Goal: Check status: Check status

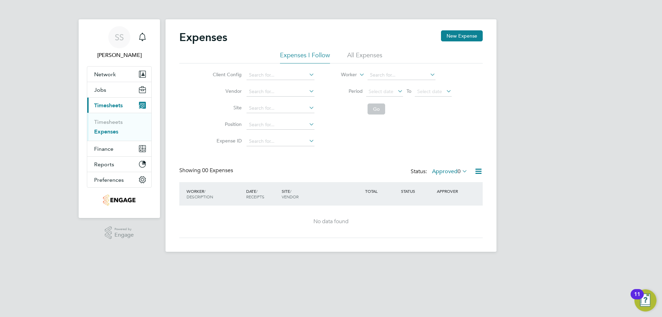
click at [628, 2] on div "SS Saranija Sivapalan Notifications Applications: Network Businesses Sites Work…" at bounding box center [331, 131] width 662 height 263
click at [366, 51] on div "Expenses New Expense" at bounding box center [331, 40] width 304 height 21
click at [367, 56] on li "All Expenses" at bounding box center [364, 57] width 35 height 12
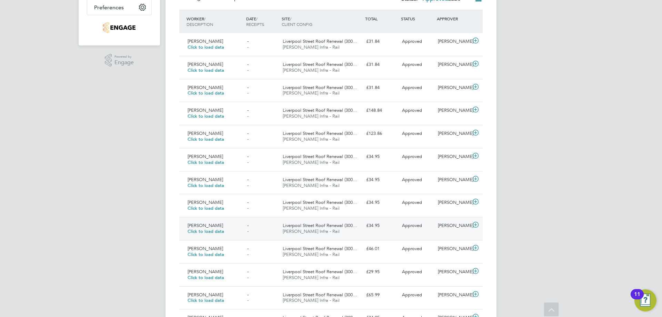
click at [383, 228] on div "£34.95" at bounding box center [382, 225] width 36 height 11
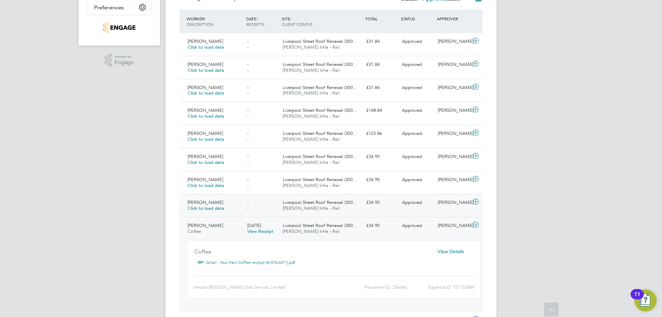
click at [381, 207] on div "£34.95" at bounding box center [382, 202] width 36 height 11
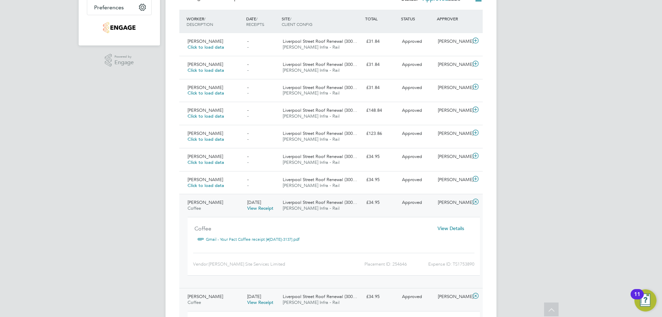
click at [361, 294] on div "Liverpool Street Roof Renewal (300… Morgan Sindall Infra - Rail" at bounding box center [322, 299] width 84 height 17
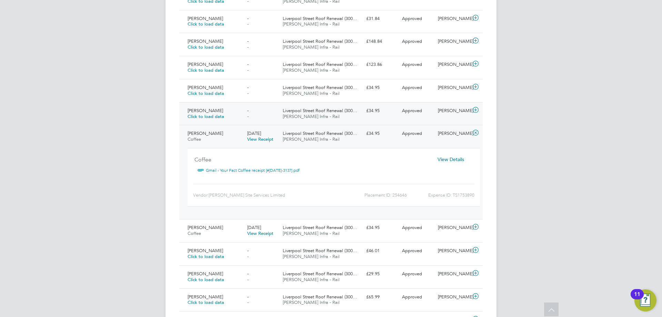
click at [317, 112] on span "Liverpool Street Roof Renewal (300…" at bounding box center [320, 111] width 75 height 6
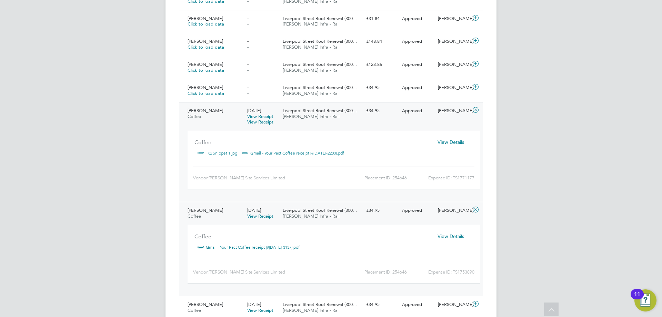
click at [314, 217] on span "Morgan Sindall Infra - Rail" at bounding box center [311, 216] width 57 height 6
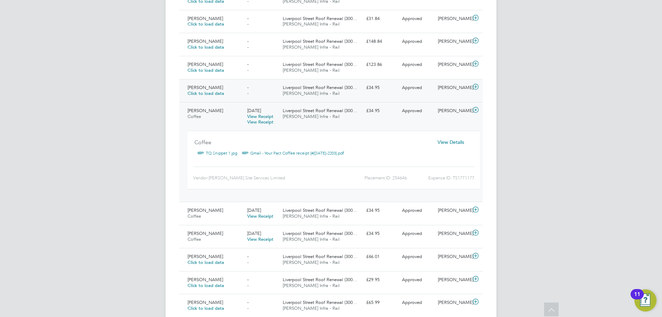
click at [273, 91] on div "- -" at bounding box center [263, 90] width 36 height 17
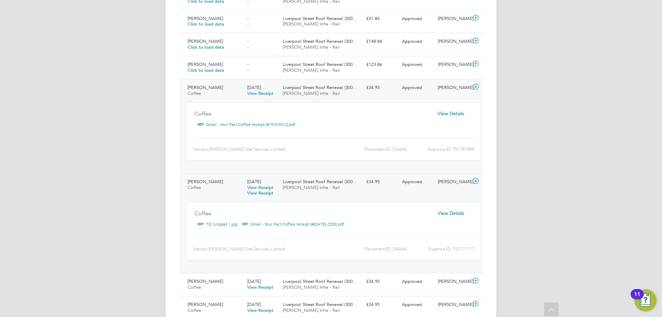
click at [310, 180] on span "Liverpool Street Roof Renewal (300…" at bounding box center [320, 182] width 75 height 6
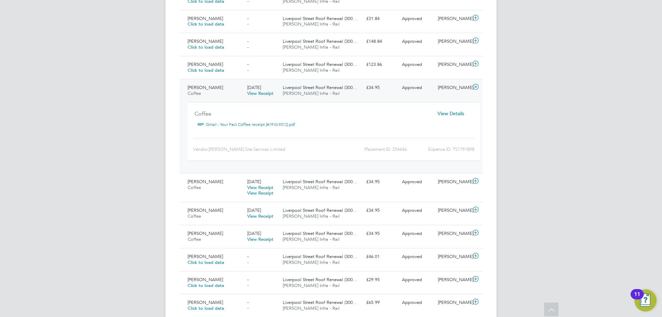
click at [241, 124] on link "Gmail - Your Pact Coffee receipt [#1910-9312].pdf" at bounding box center [250, 124] width 89 height 10
click at [259, 62] on div "- -" at bounding box center [263, 67] width 36 height 17
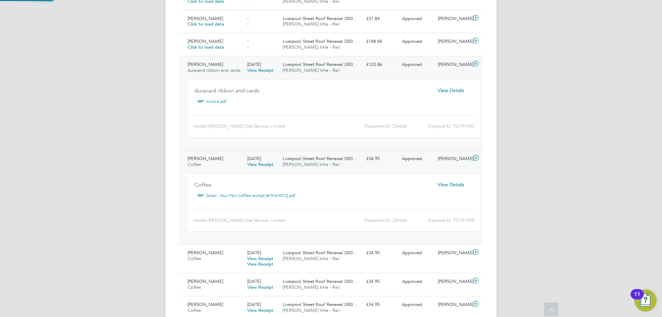
scroll to position [11, 124]
click at [213, 100] on link "invoice.pdf" at bounding box center [216, 101] width 21 height 10
click at [459, 92] on span "View Details" at bounding box center [451, 90] width 27 height 6
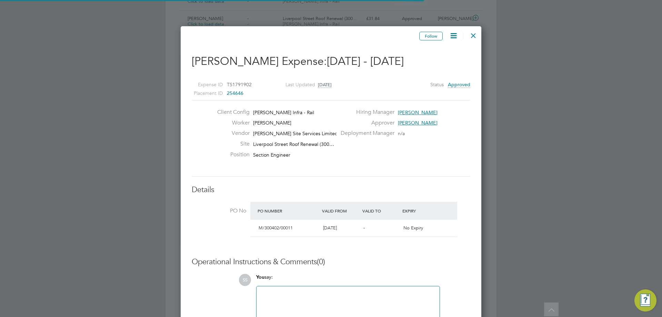
scroll to position [11, 125]
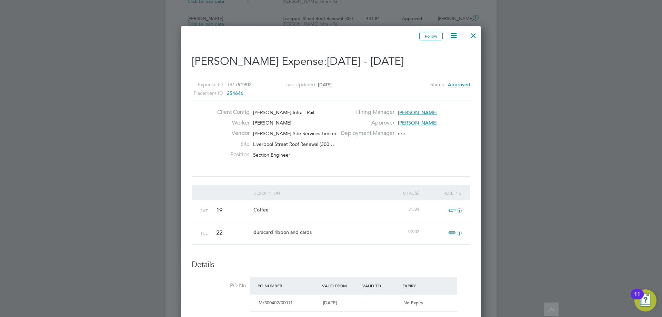
click at [452, 210] on span "1" at bounding box center [454, 211] width 15 height 8
click at [398, 242] on link "Gmail - Your Pact Coffee receipt [#1102-7569].pdf" at bounding box center [396, 243] width 109 height 10
click at [386, 142] on div "Client Config Morgan Sindall Infra - Rail Worker Vasilios Kiatos Vendor Carmich…" at bounding box center [331, 138] width 284 height 59
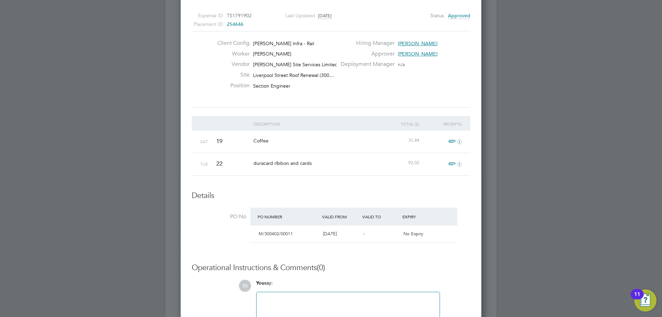
scroll to position [173, 0]
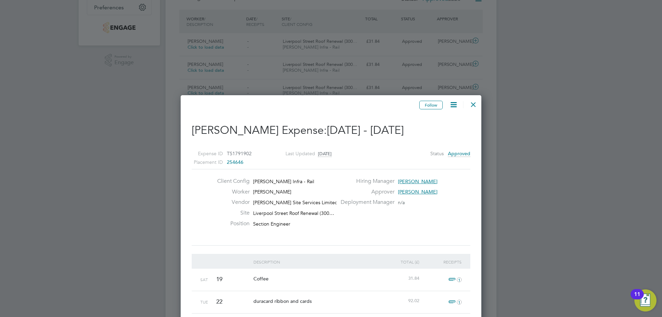
click at [475, 103] on div at bounding box center [474, 103] width 12 height 12
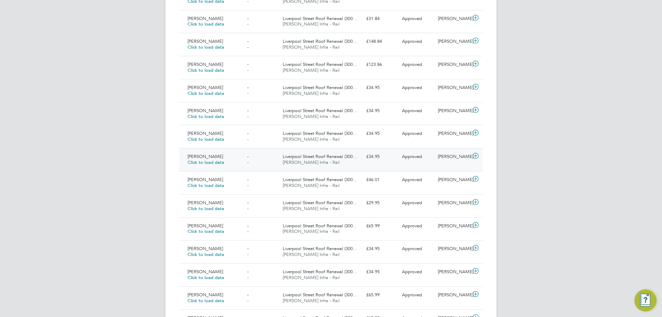
scroll to position [18, 60]
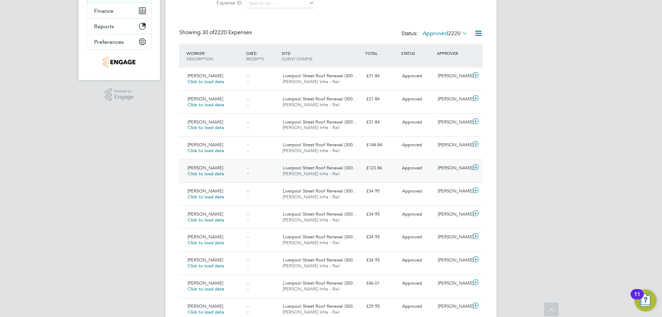
click at [365, 169] on div "£123.86" at bounding box center [382, 168] width 36 height 11
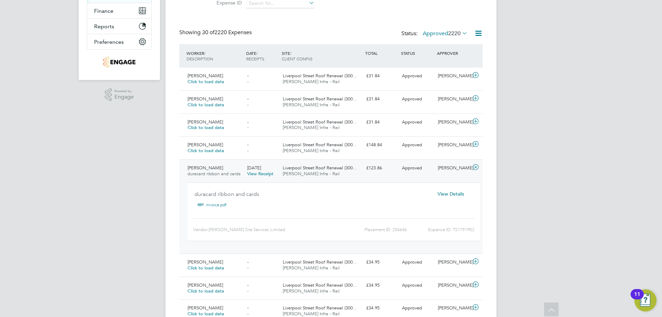
click at [397, 171] on div "£123.86" at bounding box center [382, 168] width 36 height 11
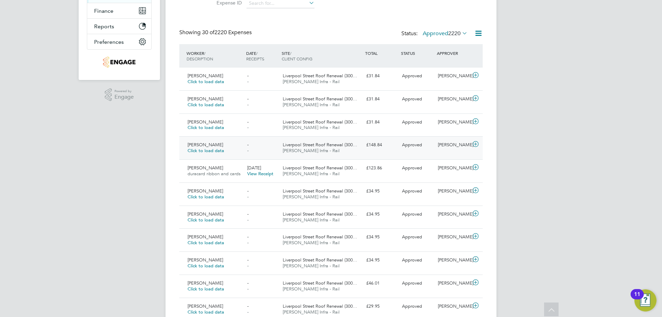
click at [391, 145] on div "£148.84" at bounding box center [382, 144] width 36 height 11
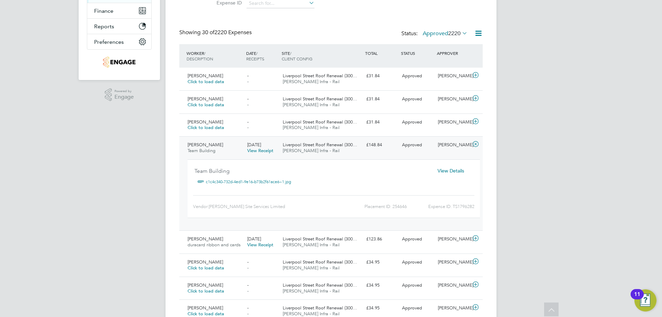
click at [457, 169] on span "View Details" at bounding box center [451, 171] width 27 height 6
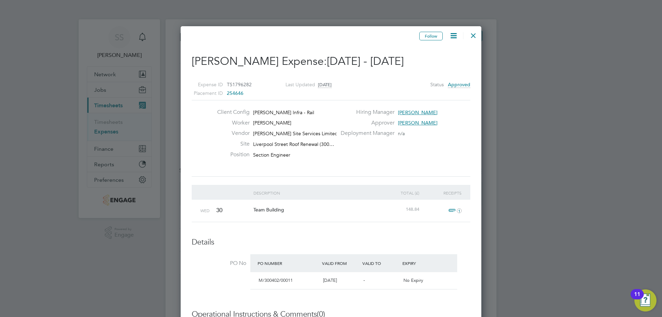
click at [450, 211] on span "1" at bounding box center [454, 211] width 15 height 8
click at [401, 245] on link "c1c4c340-732d-4ed1-9e16-b73b2f61ace6~1.jpg" at bounding box center [396, 243] width 108 height 10
click at [404, 245] on link "c1c4c340-732d-4ed1-9e16-b73b2f61ace6~1.jpg" at bounding box center [396, 243] width 108 height 10
click at [387, 204] on div "148.84" at bounding box center [400, 210] width 42 height 20
click at [477, 34] on div at bounding box center [474, 34] width 12 height 12
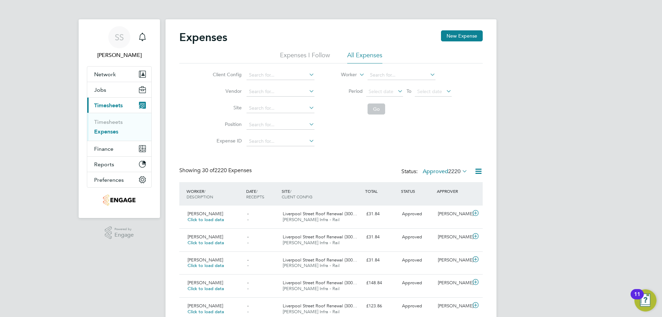
scroll to position [3, 3]
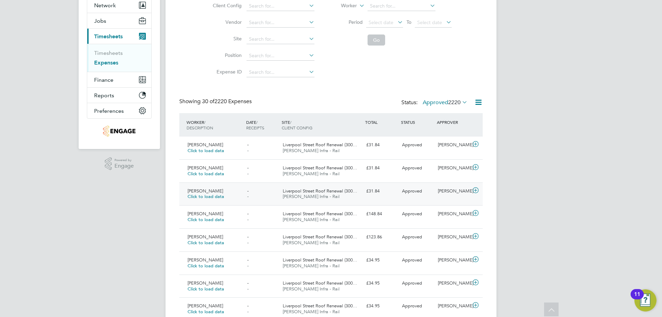
click at [382, 193] on div "£31.84" at bounding box center [382, 191] width 36 height 11
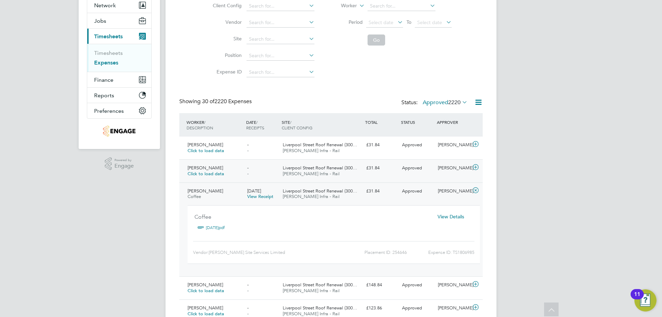
click at [382, 177] on div "Vasilios Kiatos Click to load data - - Liverpool Street Roof Renewal (300… Morg…" at bounding box center [331, 170] width 304 height 23
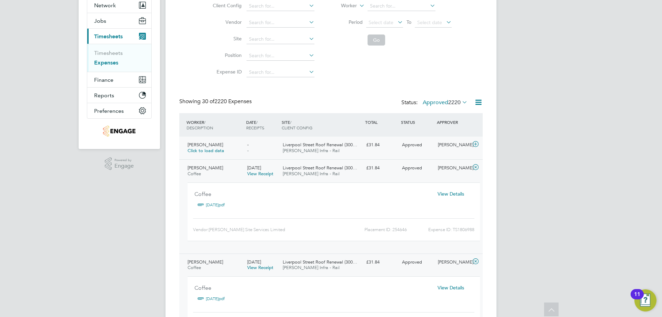
click at [384, 147] on div "£31.84" at bounding box center [382, 144] width 36 height 11
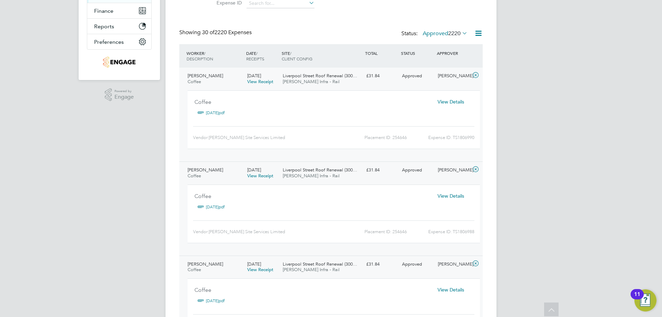
scroll to position [207, 0]
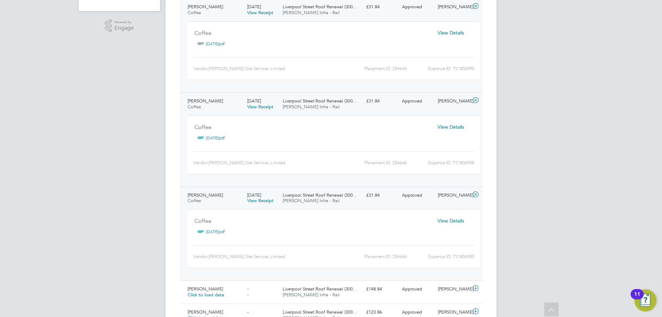
click at [459, 223] on span "View Details" at bounding box center [451, 221] width 27 height 6
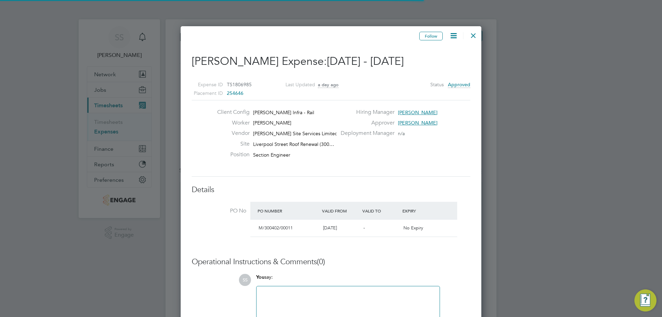
scroll to position [3, 3]
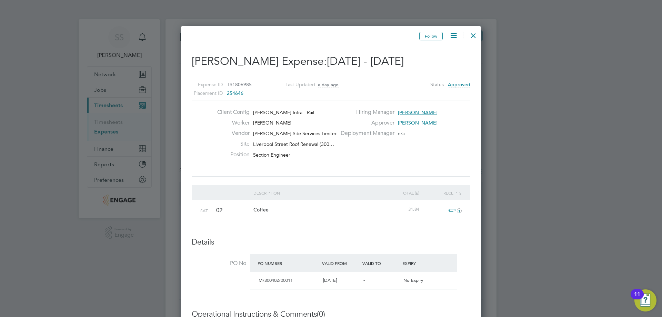
click at [449, 209] on span "1" at bounding box center [454, 211] width 15 height 8
click at [358, 243] on link "2 aug.pdf" at bounding box center [353, 243] width 23 height 10
click at [357, 244] on link "2 aug.pdf" at bounding box center [353, 243] width 23 height 10
click at [473, 38] on div at bounding box center [474, 34] width 12 height 12
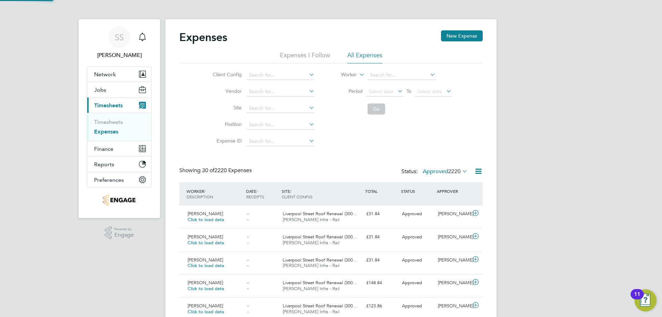
scroll to position [18, 84]
click at [302, 264] on span "Morgan Sindall Infra - Rail" at bounding box center [311, 266] width 57 height 6
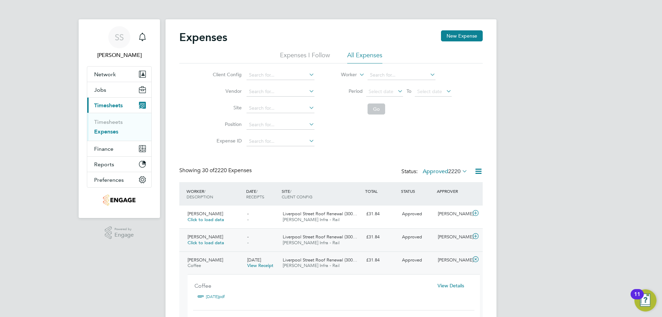
click at [274, 232] on div "- -" at bounding box center [263, 240] width 36 height 17
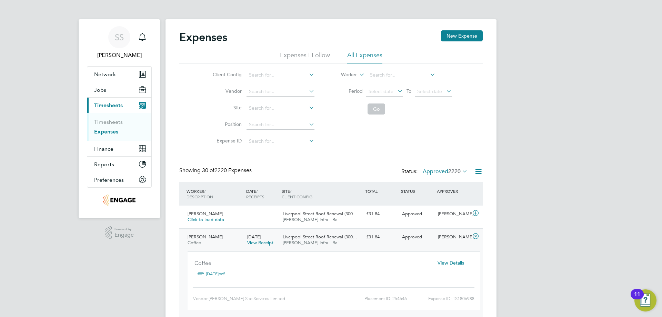
click at [453, 263] on span "View Details" at bounding box center [451, 263] width 27 height 6
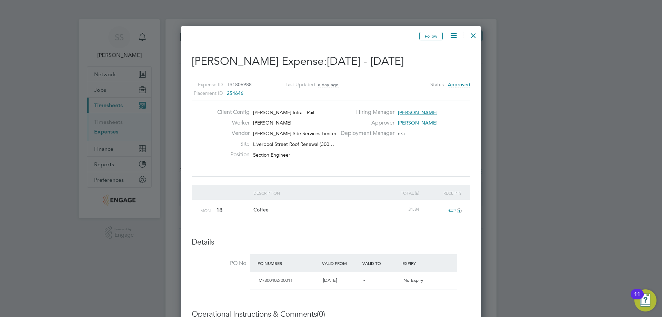
click at [456, 208] on span "1" at bounding box center [454, 211] width 15 height 8
click at [350, 240] on link "18 Aug.pdf" at bounding box center [353, 243] width 23 height 10
drag, startPoint x: 472, startPoint y: 35, endPoint x: 469, endPoint y: 43, distance: 8.4
click at [472, 35] on div at bounding box center [474, 34] width 12 height 12
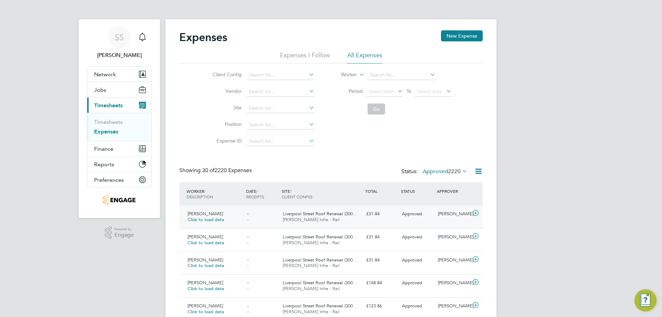
click at [237, 219] on div "Vasilios Kiatos Click to load data" at bounding box center [215, 216] width 60 height 17
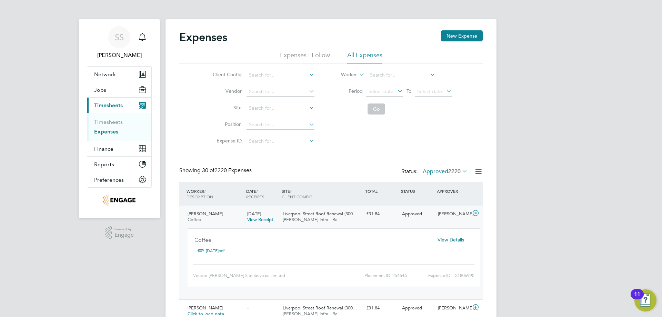
click at [447, 239] on span "View Details" at bounding box center [451, 240] width 27 height 6
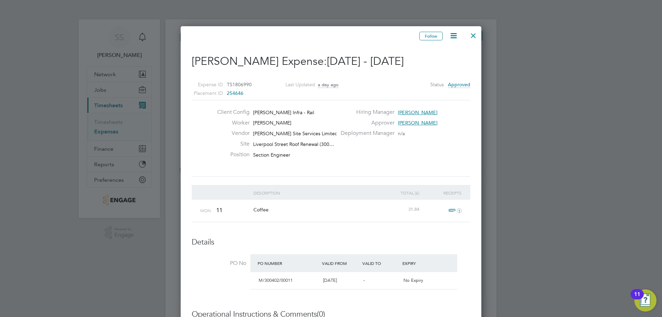
click at [451, 209] on span "1" at bounding box center [454, 211] width 15 height 8
click at [361, 243] on link "11 Aug.pdf" at bounding box center [353, 243] width 23 height 10
click at [474, 36] on div at bounding box center [474, 34] width 12 height 12
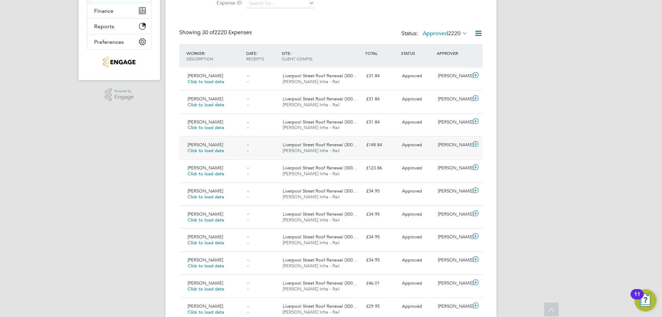
click at [303, 147] on span "Liverpool Street Roof Renewal (300…" at bounding box center [320, 145] width 75 height 6
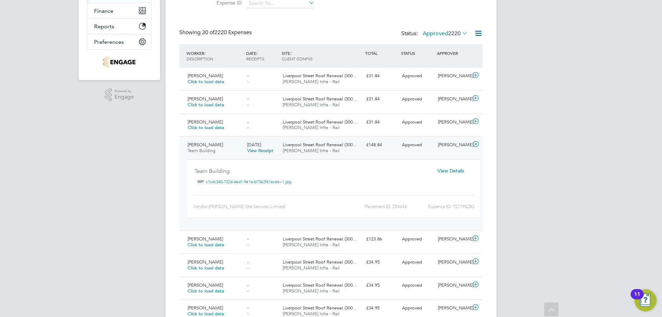
click at [278, 143] on div "30 Jul 2025 View Receipt" at bounding box center [263, 147] width 36 height 17
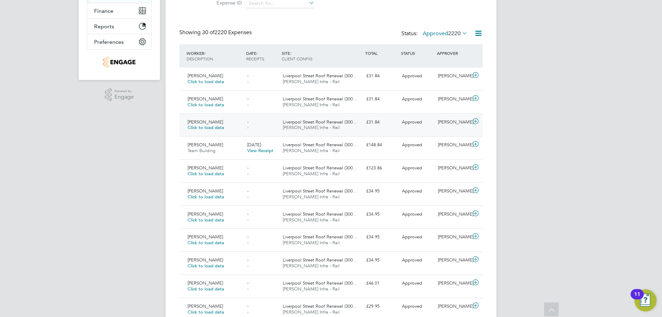
click at [272, 129] on div "- -" at bounding box center [263, 125] width 36 height 17
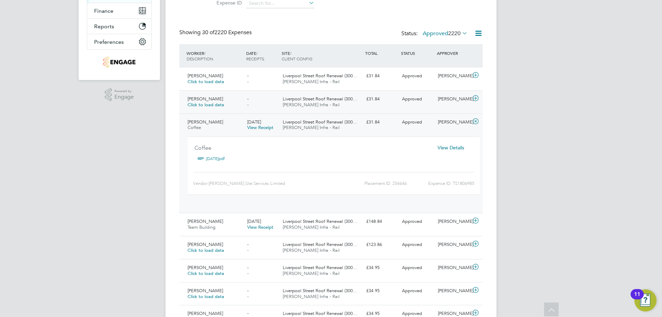
click at [267, 101] on div "- -" at bounding box center [263, 102] width 36 height 17
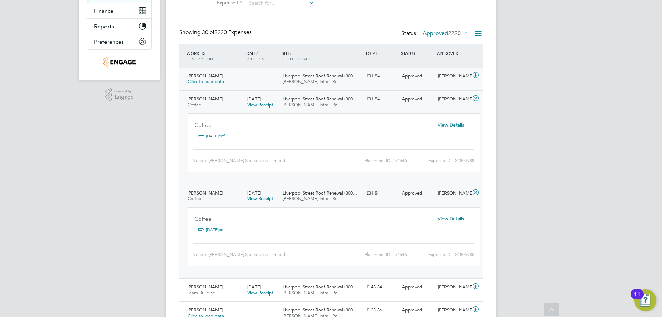
click at [265, 82] on div "- -" at bounding box center [263, 78] width 36 height 17
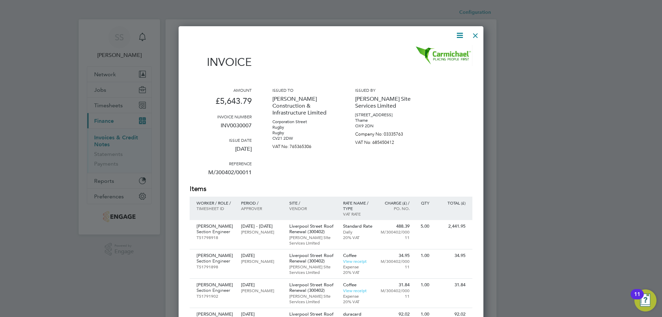
click at [474, 34] on div at bounding box center [476, 34] width 12 height 12
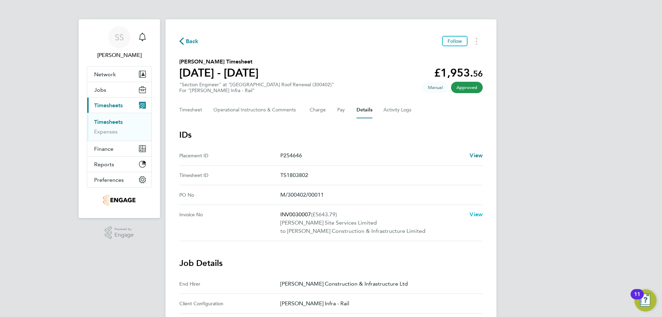
click at [474, 211] on span "View" at bounding box center [476, 214] width 13 height 7
click at [477, 214] on span "View" at bounding box center [476, 214] width 13 height 7
click at [185, 111] on button "Timesheet" at bounding box center [190, 110] width 23 height 17
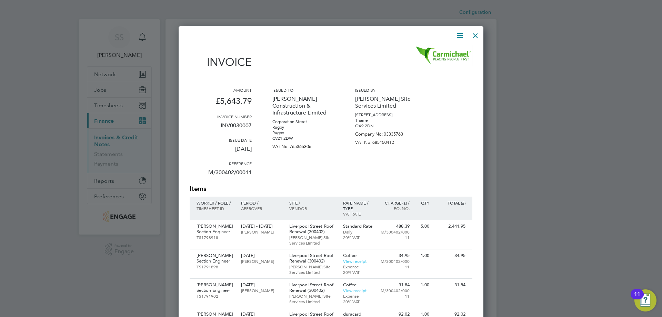
click at [476, 36] on div at bounding box center [476, 34] width 12 height 12
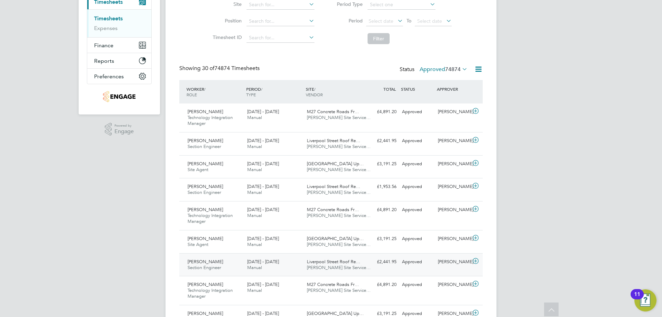
scroll to position [207, 0]
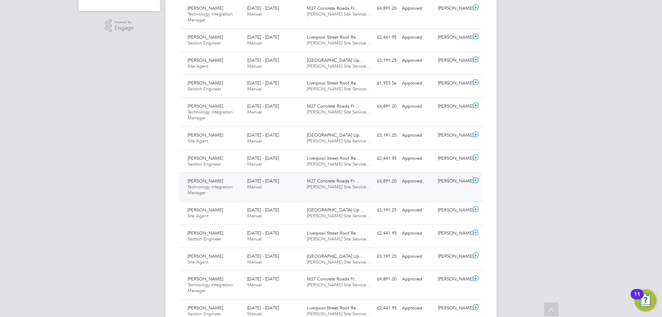
click at [259, 185] on span "Manual" at bounding box center [254, 187] width 15 height 6
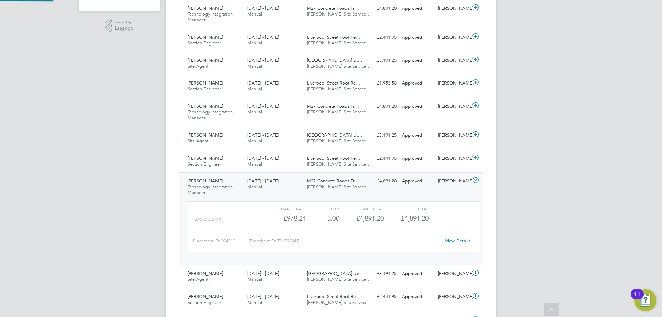
scroll to position [12, 67]
click at [260, 162] on span "Manual" at bounding box center [254, 164] width 15 height 6
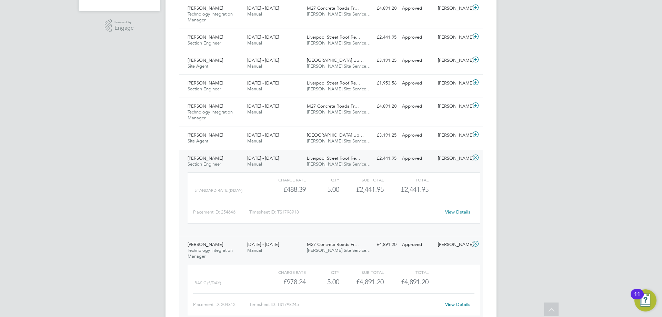
click at [459, 210] on link "View Details" at bounding box center [457, 212] width 25 height 6
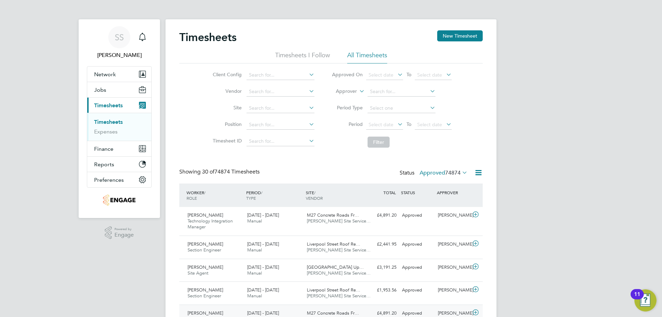
scroll to position [104, 0]
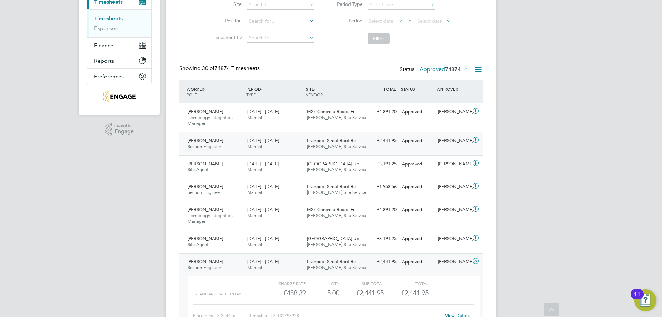
click at [253, 141] on span "[DATE] - [DATE]" at bounding box center [263, 141] width 32 height 6
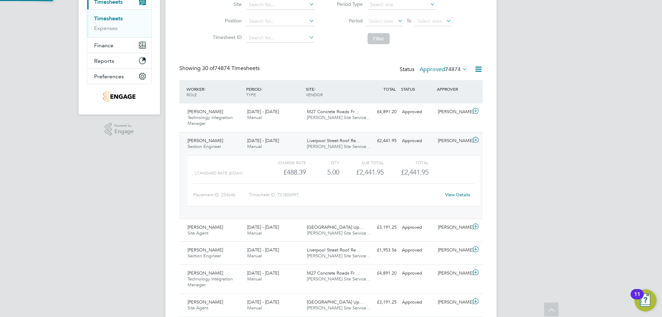
scroll to position [12, 67]
click at [458, 194] on link "View Details" at bounding box center [457, 195] width 25 height 6
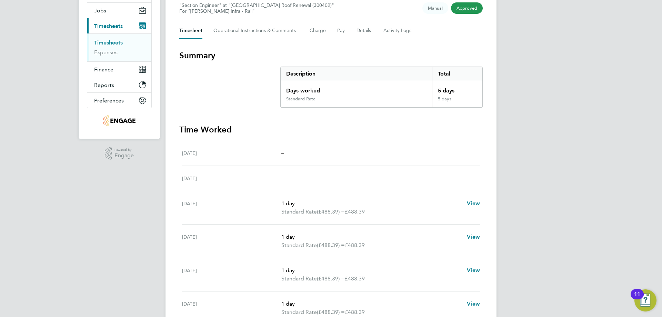
scroll to position [45, 0]
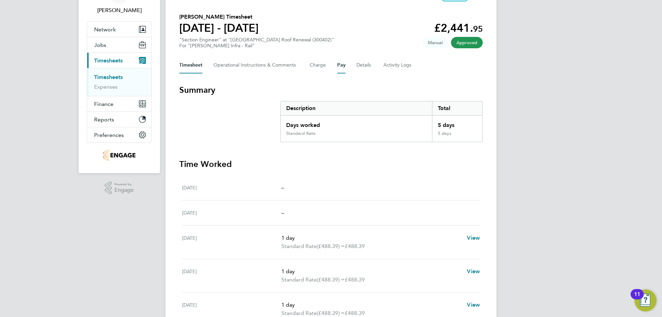
click at [341, 64] on button "Pay" at bounding box center [341, 65] width 8 height 17
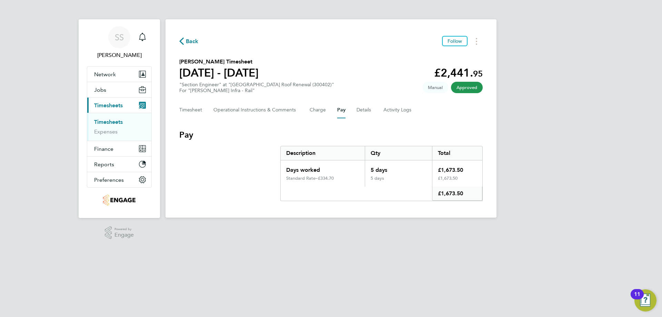
click at [114, 123] on link "Timesheets" at bounding box center [108, 122] width 29 height 7
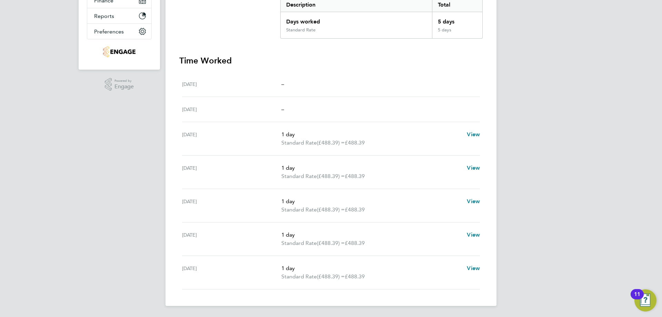
scroll to position [45, 0]
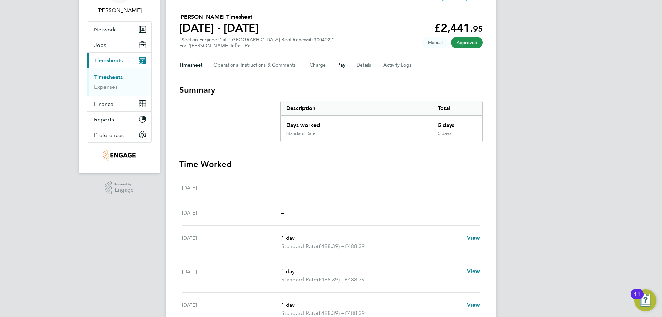
click at [345, 66] on button "Pay" at bounding box center [341, 65] width 8 height 17
